Goal: Entertainment & Leisure: Consume media (video, audio)

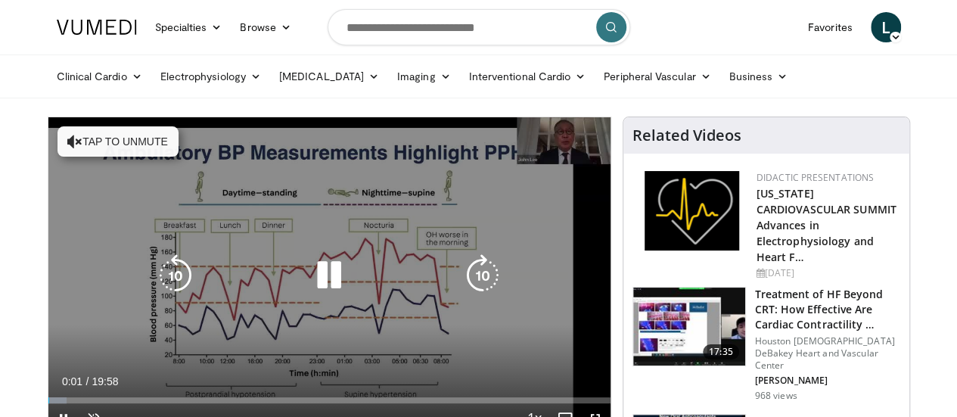
scroll to position [76, 0]
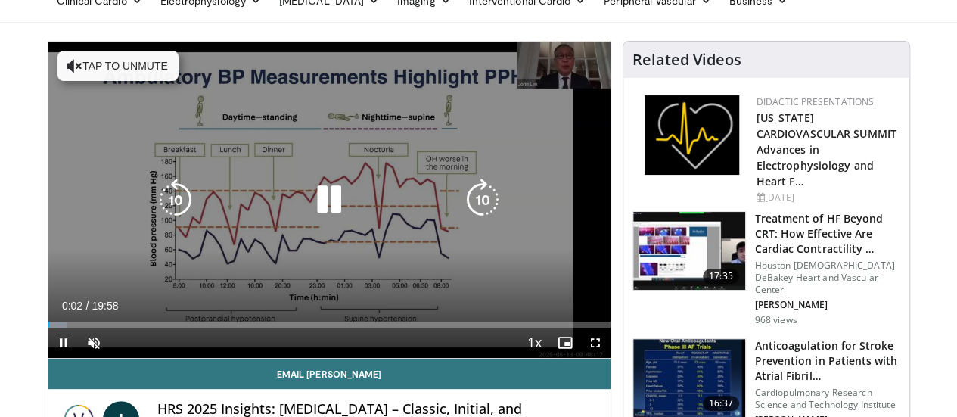
click at [57, 66] on button "Tap to unmute" at bounding box center [117, 66] width 121 height 30
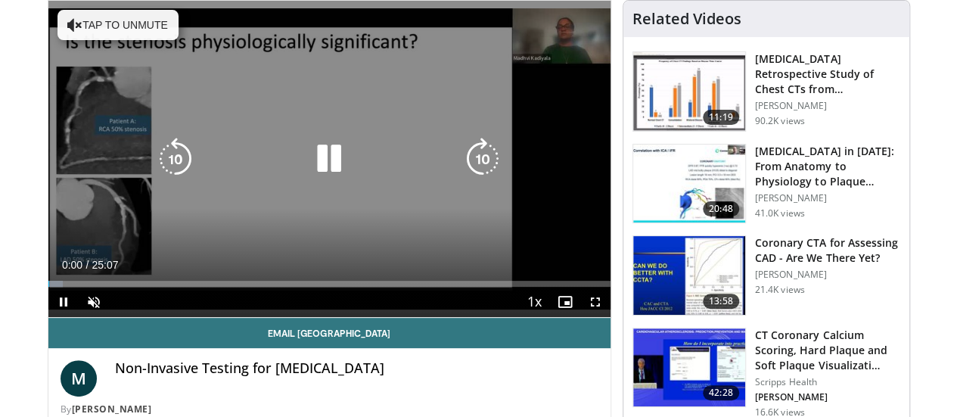
scroll to position [151, 0]
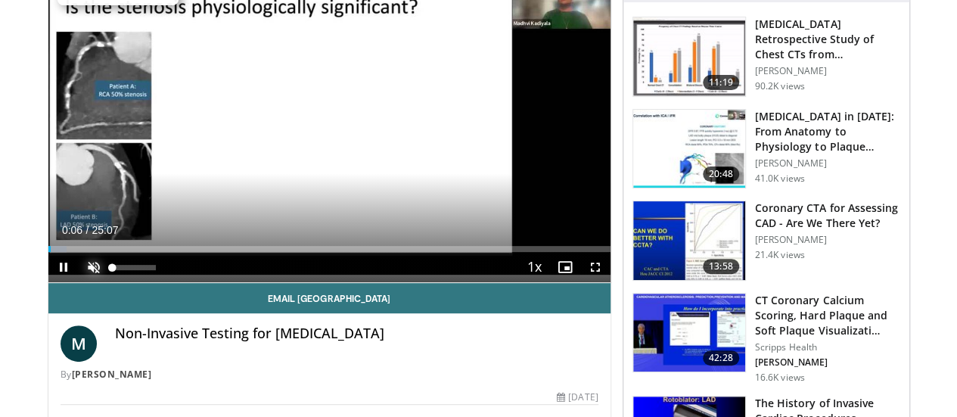
click at [79, 282] on span "Video Player" at bounding box center [94, 267] width 30 height 30
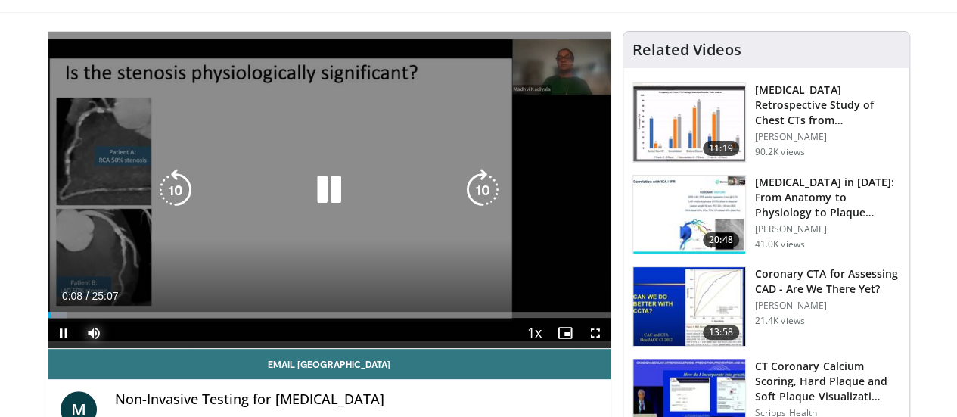
scroll to position [0, 0]
